Goal: Information Seeking & Learning: Learn about a topic

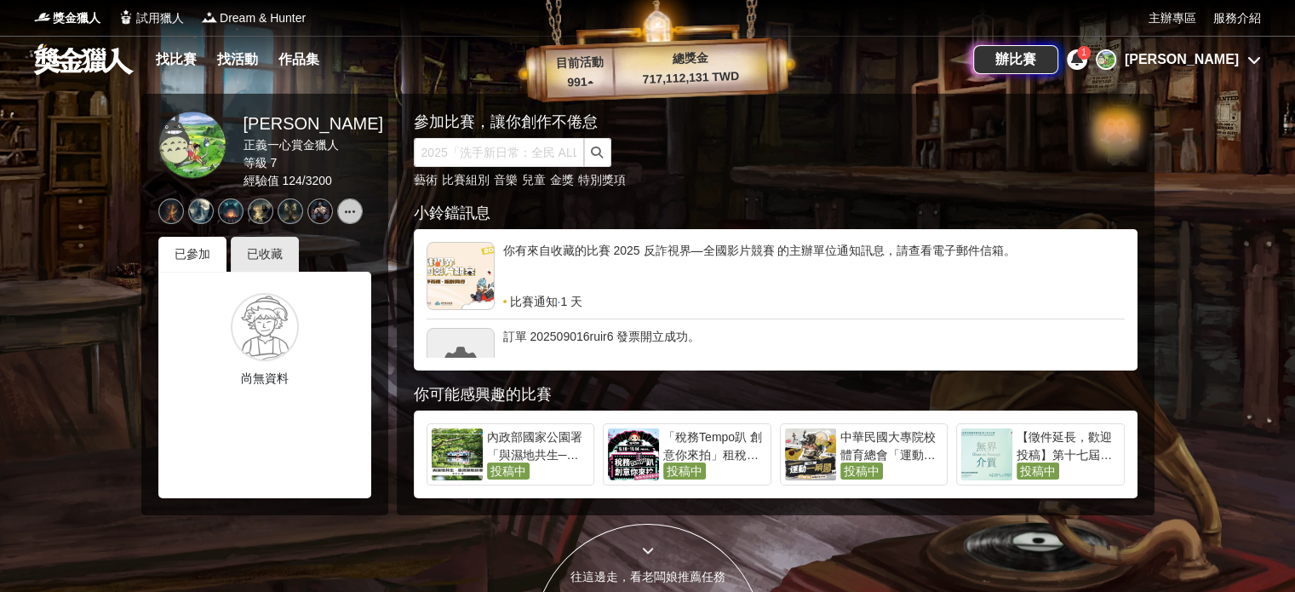
click at [800, 186] on div "藝術 比賽組別 音樂 兒童 金獎 特別獎項" at bounding box center [746, 180] width 664 height 18
click at [468, 155] on input "text" at bounding box center [499, 152] width 170 height 29
type input "通用設計"
click button "submit" at bounding box center [597, 152] width 27 height 29
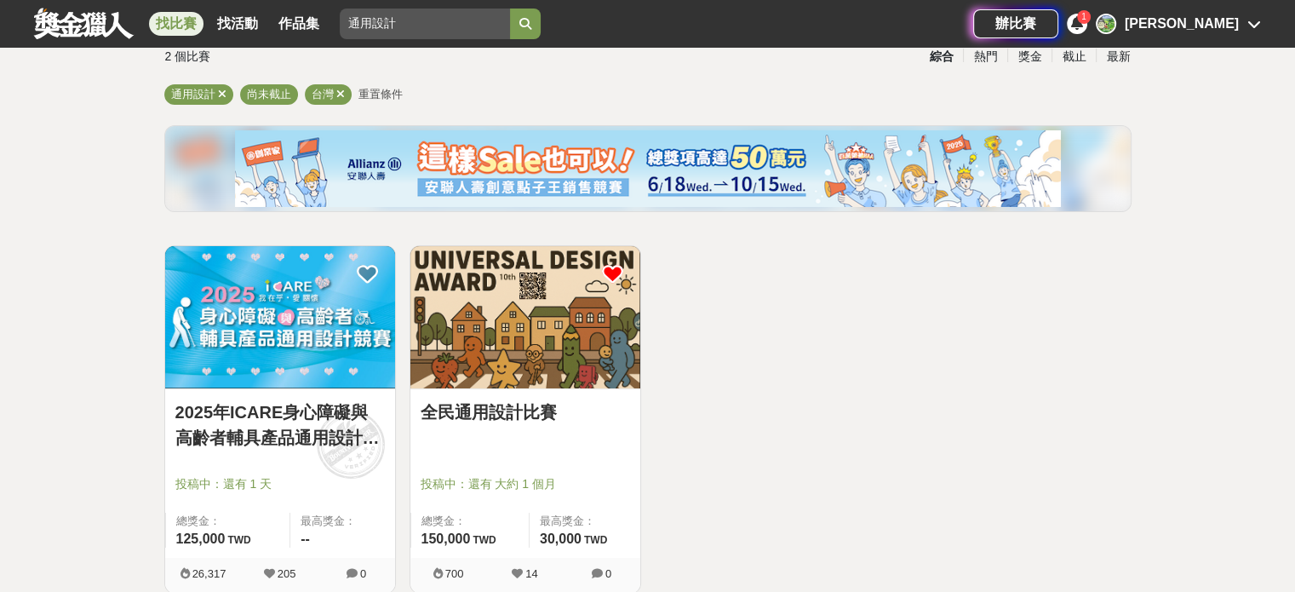
scroll to position [276, 0]
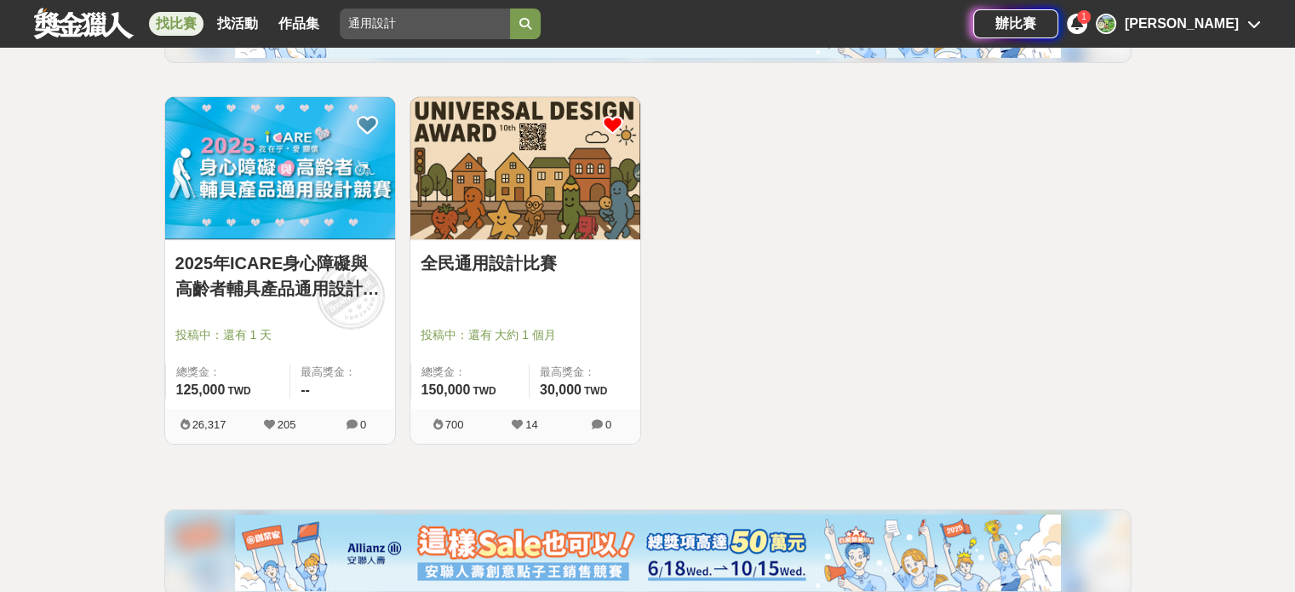
click at [548, 311] on div at bounding box center [531, 311] width 220 height 20
click at [531, 368] on div "最高獎金： 30,000 TWD" at bounding box center [585, 381] width 112 height 35
click at [508, 186] on img at bounding box center [525, 168] width 230 height 142
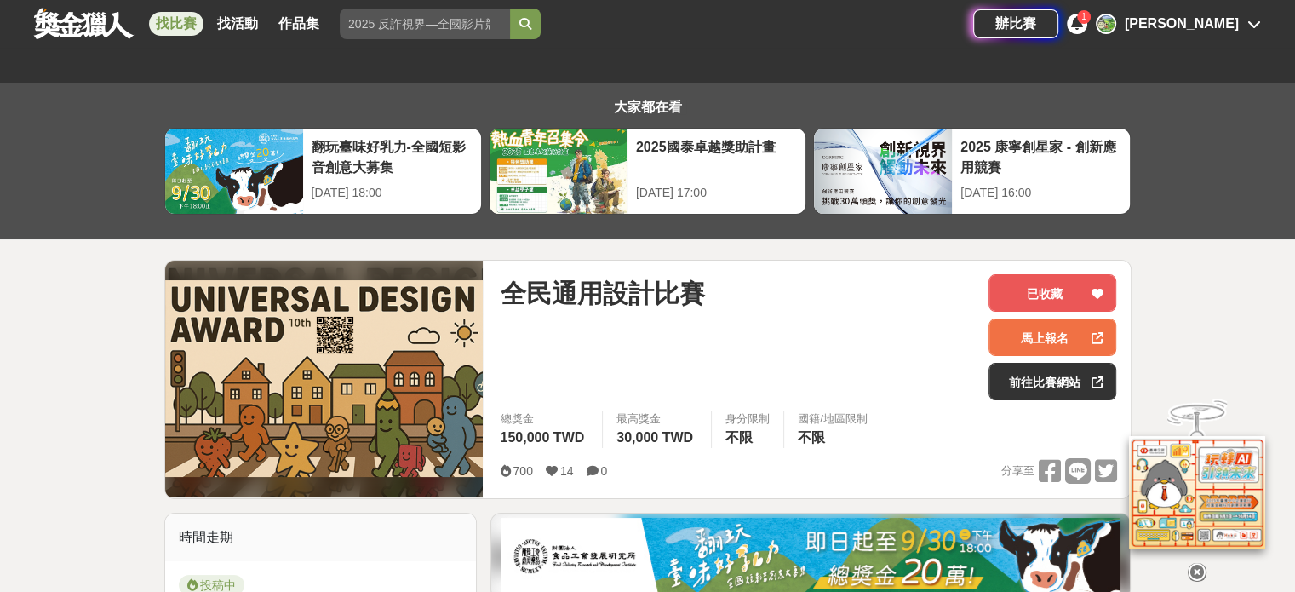
scroll to position [224, 0]
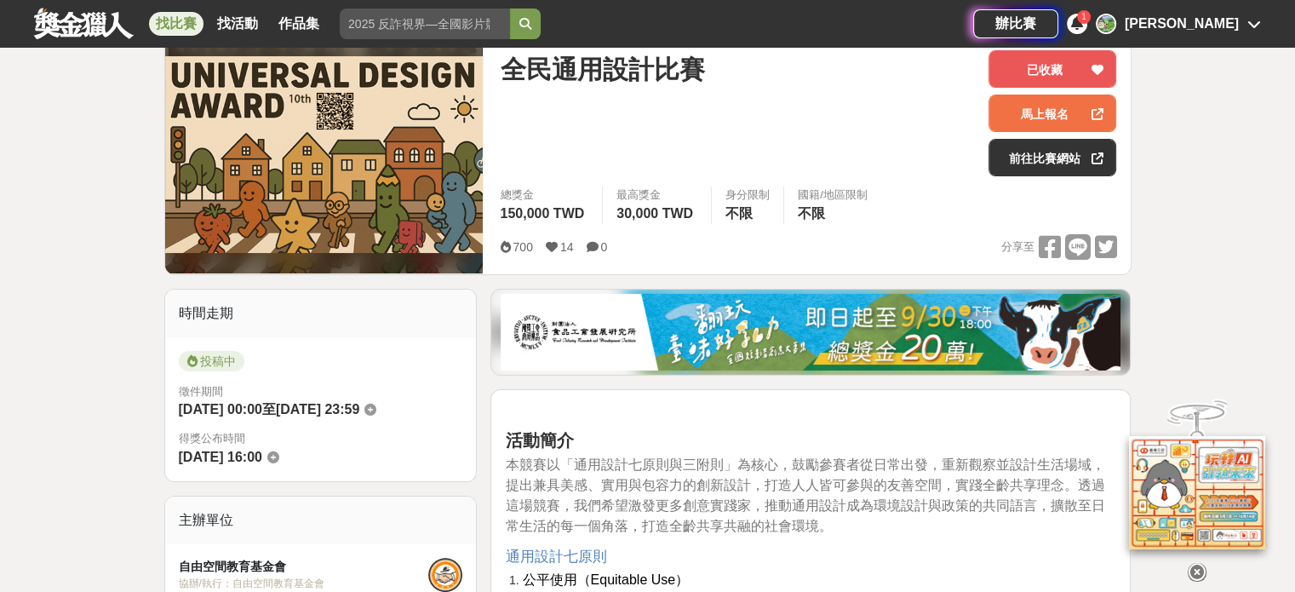
click at [1091, 15] on div "1" at bounding box center [1084, 17] width 14 height 14
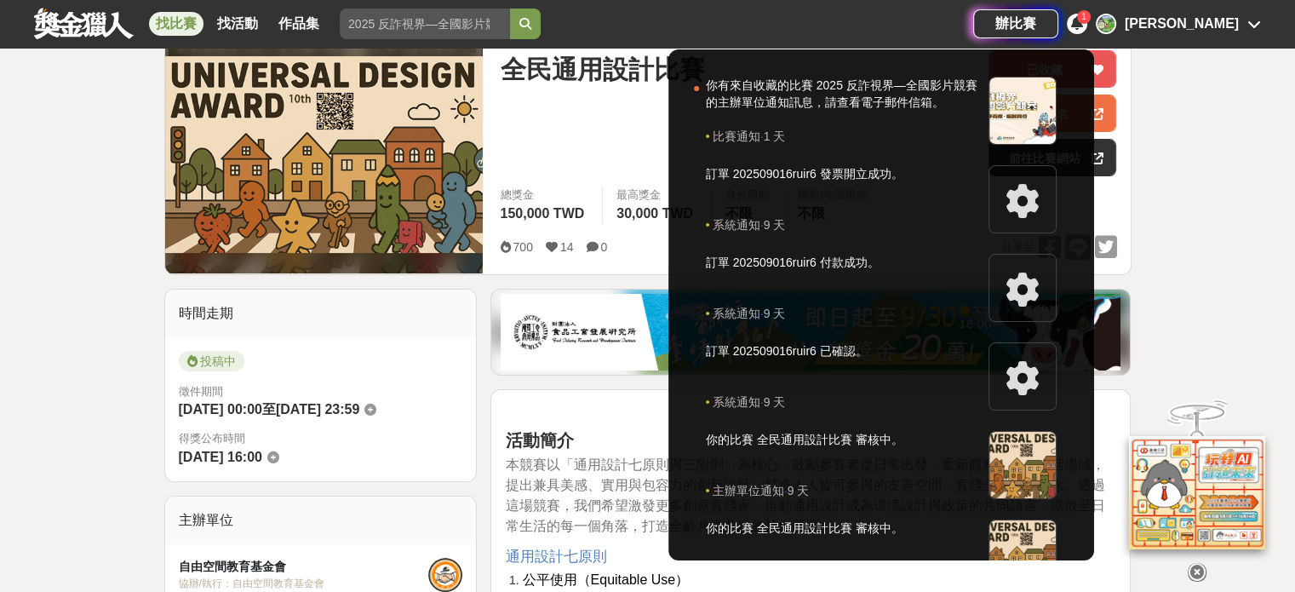
click at [1161, 3] on div at bounding box center [647, 296] width 1295 height 592
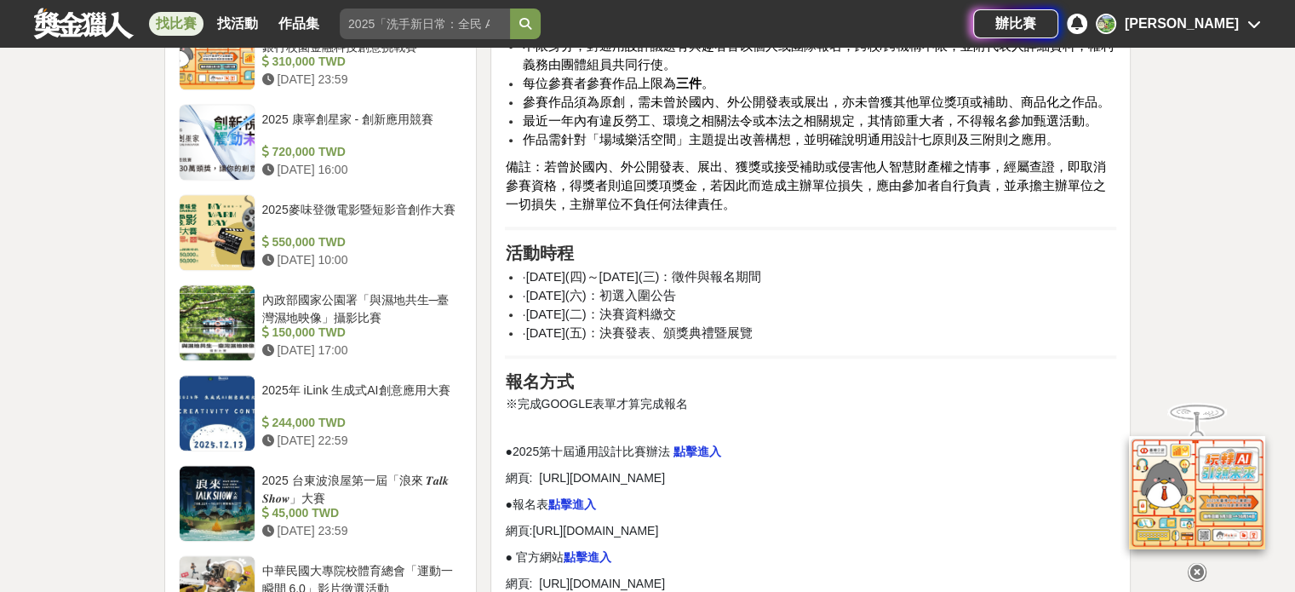
scroll to position [1645, 0]
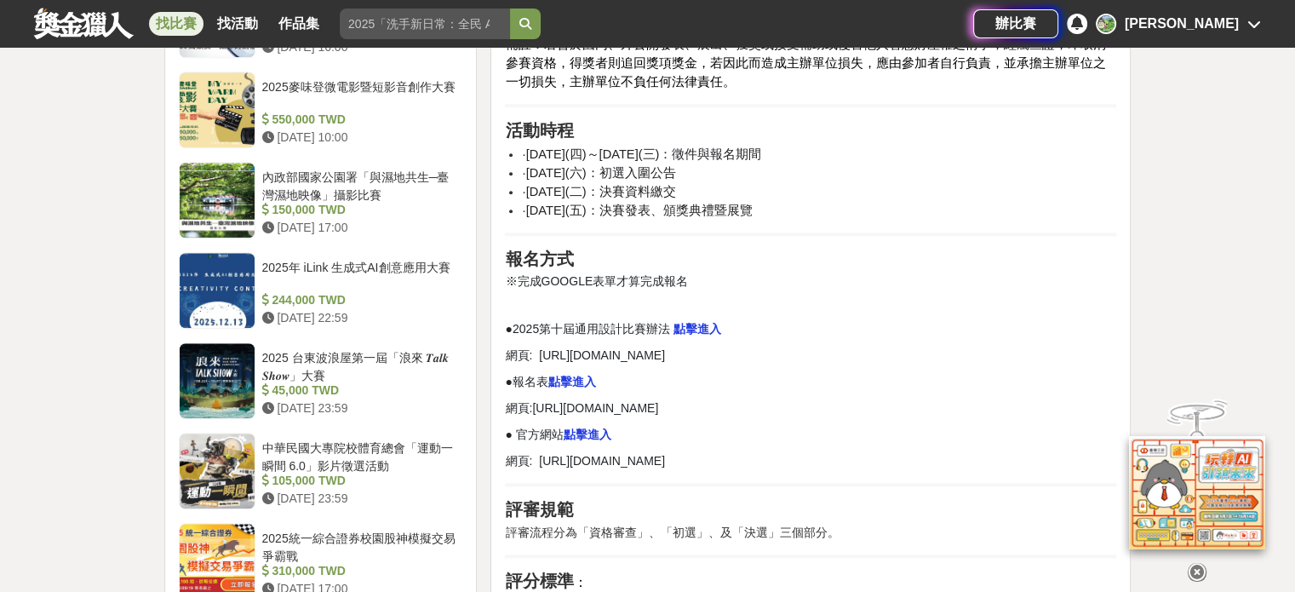
click at [687, 328] on strong "點擊進入" at bounding box center [698, 329] width 48 height 14
click at [572, 441] on strong "點擊進入" at bounding box center [588, 434] width 48 height 14
